Goal: Navigation & Orientation: Find specific page/section

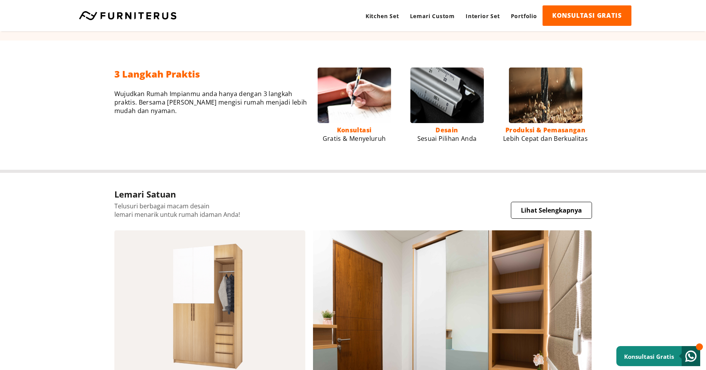
scroll to position [541, 0]
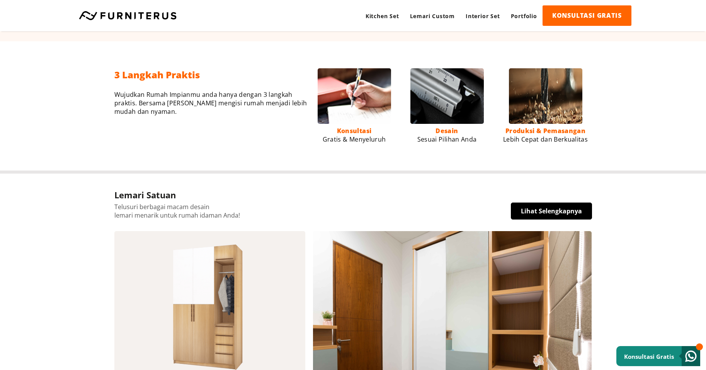
click at [569, 210] on link "Lihat Selengkapnya" at bounding box center [551, 211] width 81 height 17
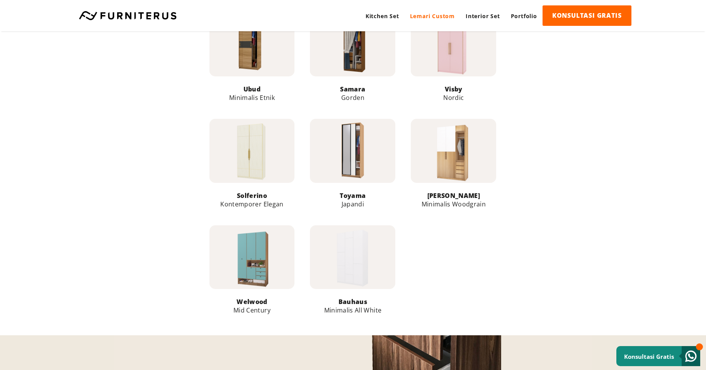
scroll to position [502, 0]
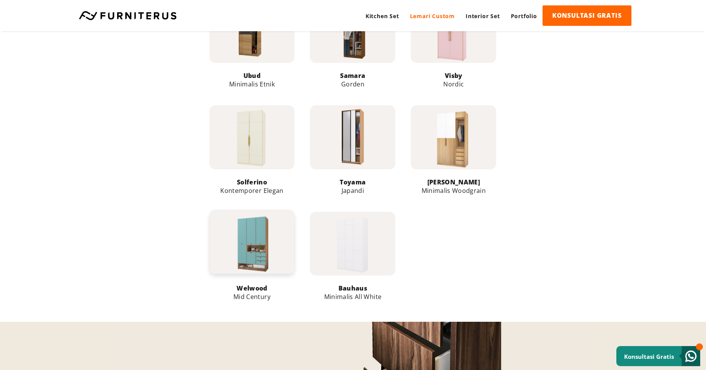
click at [257, 246] on link at bounding box center [251, 242] width 85 height 64
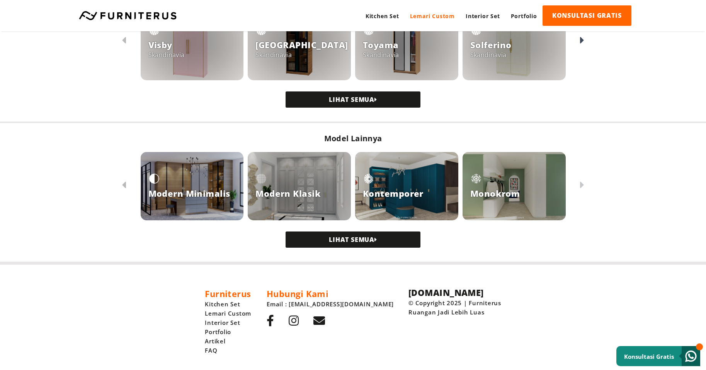
scroll to position [688, 0]
